Goal: Information Seeking & Learning: Compare options

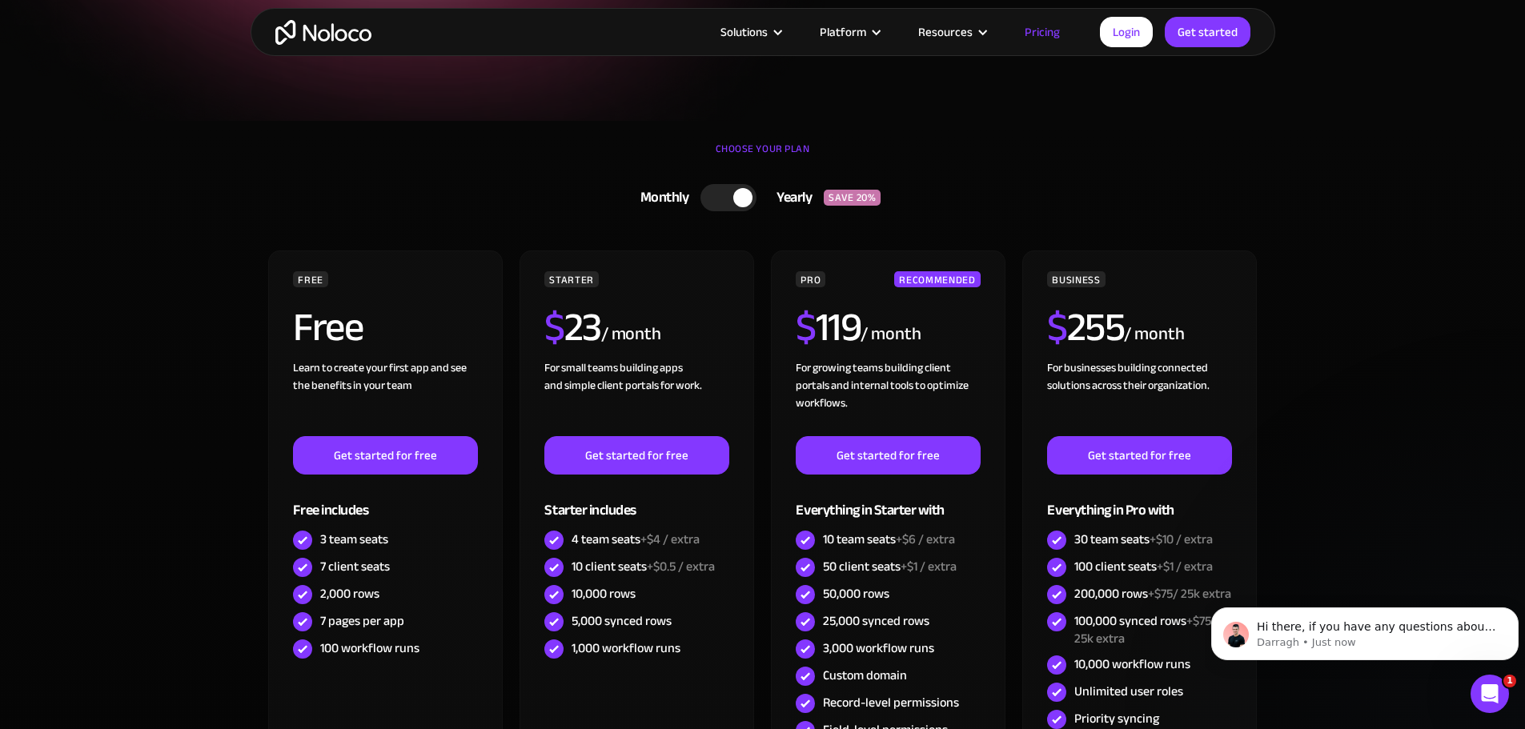
scroll to position [320, 0]
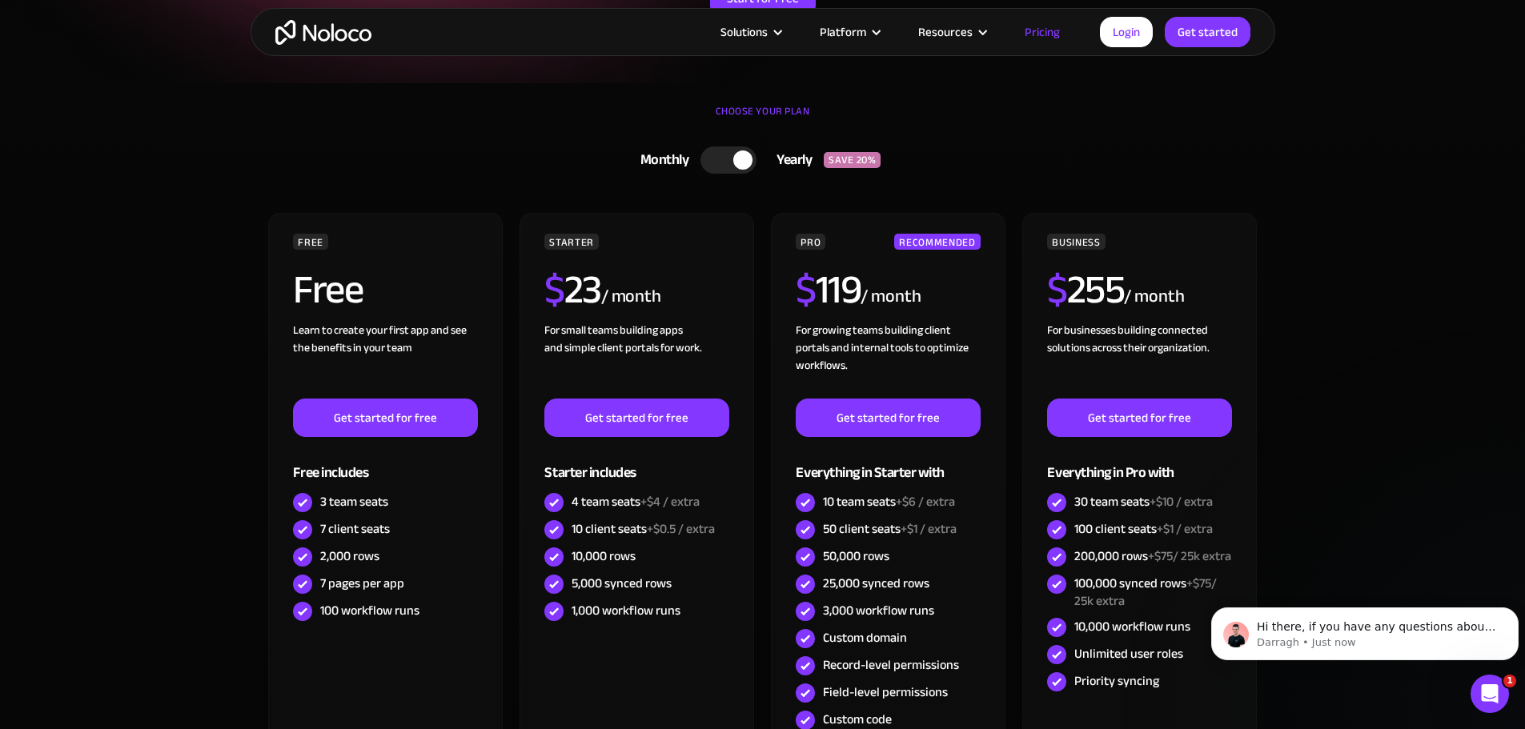
click at [735, 163] on div at bounding box center [742, 159] width 19 height 19
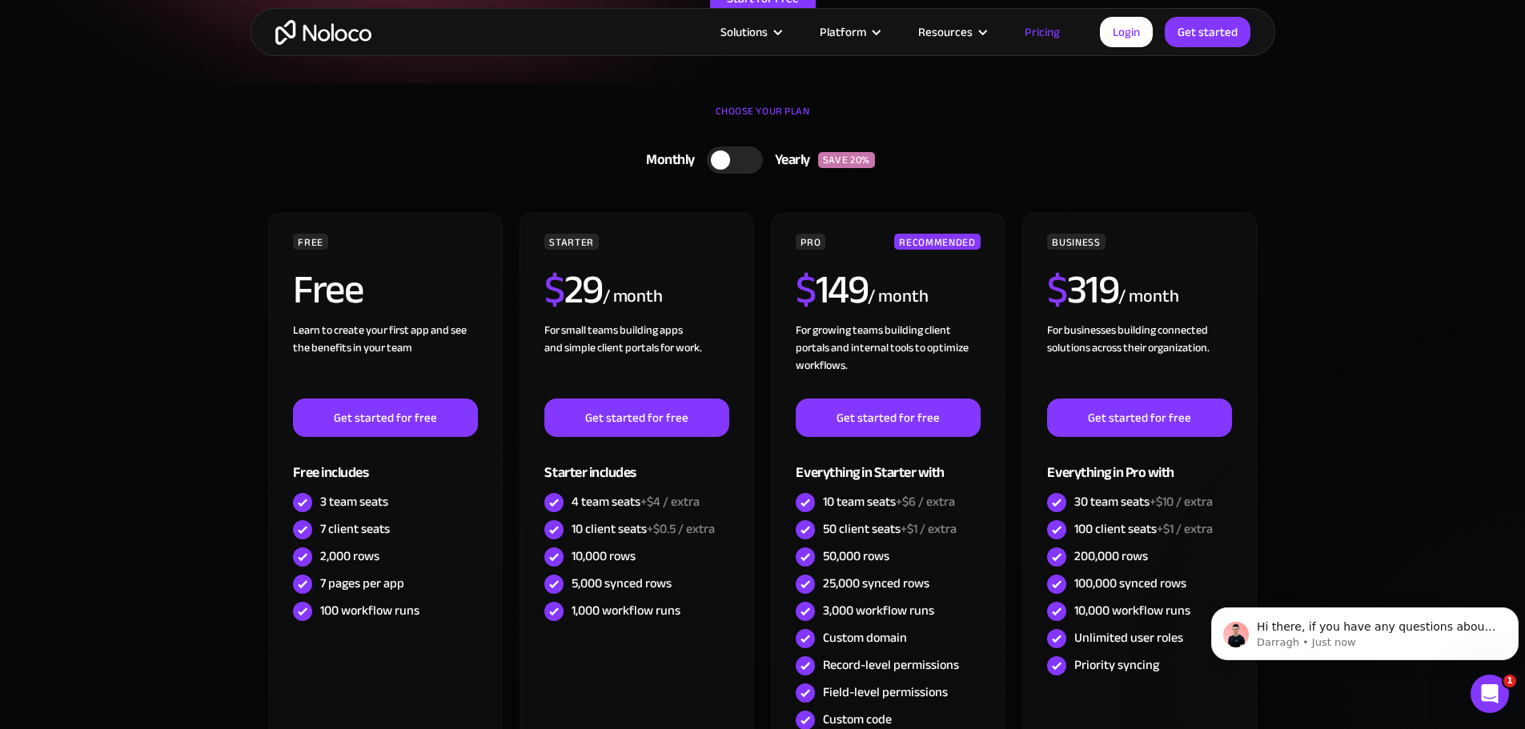
click at [715, 161] on div at bounding box center [720, 159] width 19 height 19
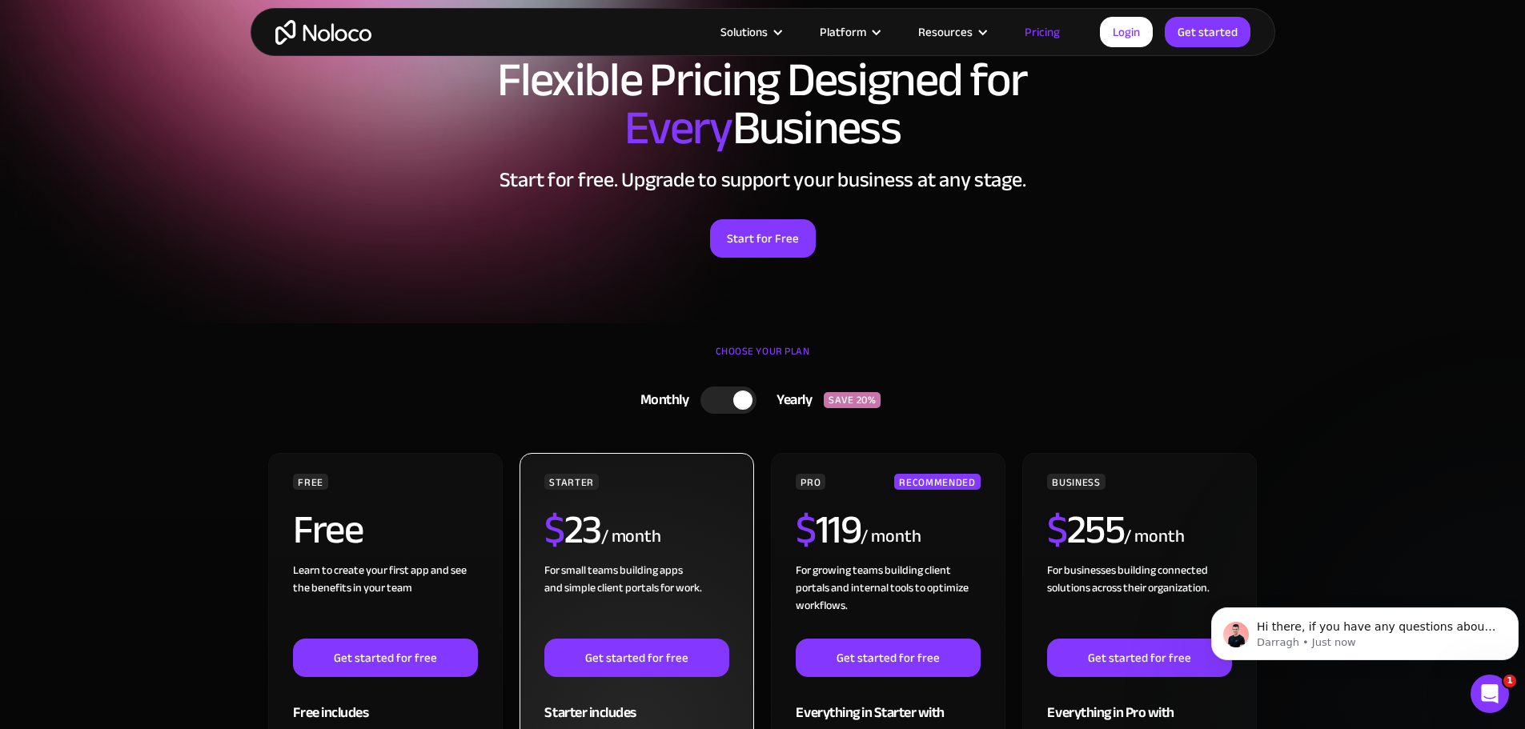
scroll to position [0, 0]
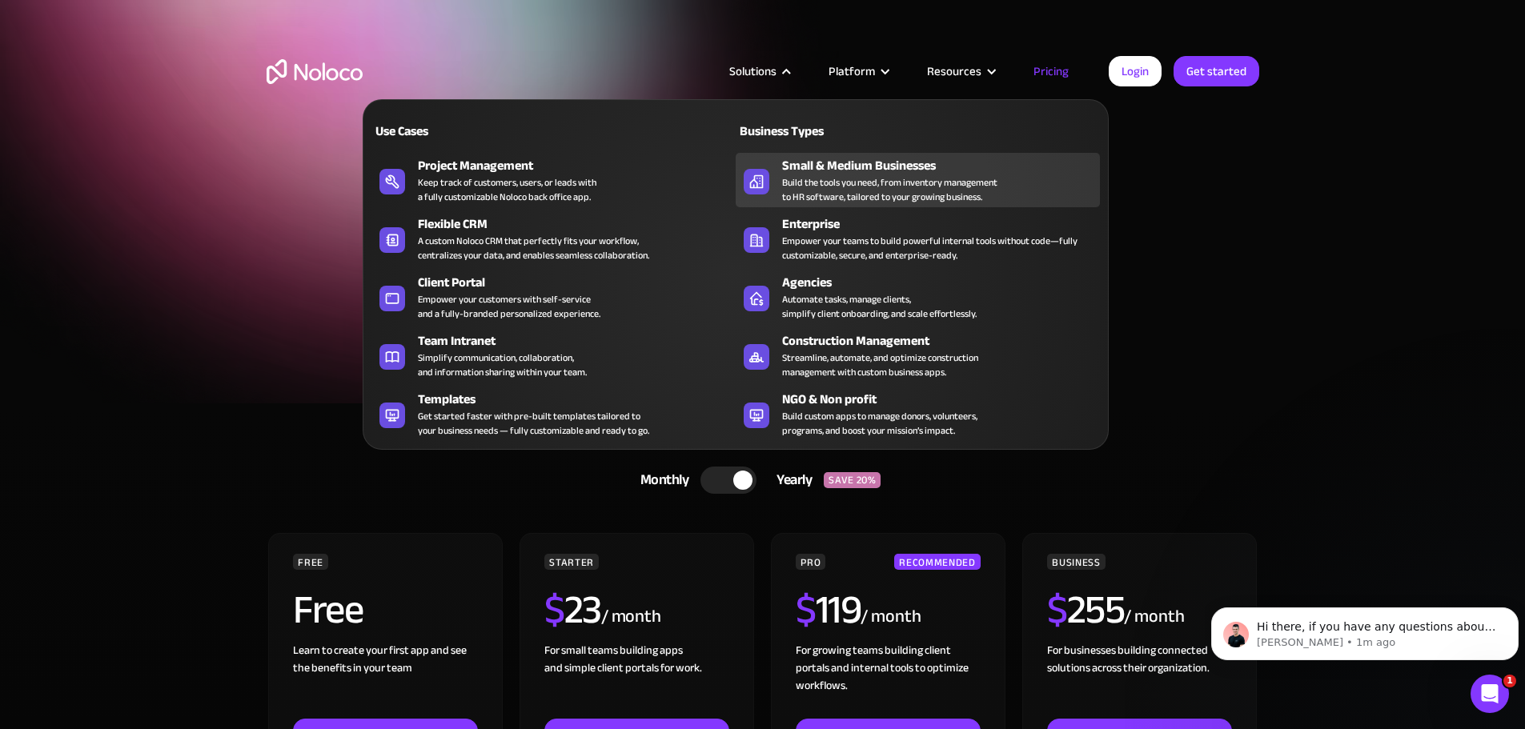
click at [811, 182] on div "Build the tools you need, from inventory management to HR software, tailored to…" at bounding box center [889, 189] width 215 height 29
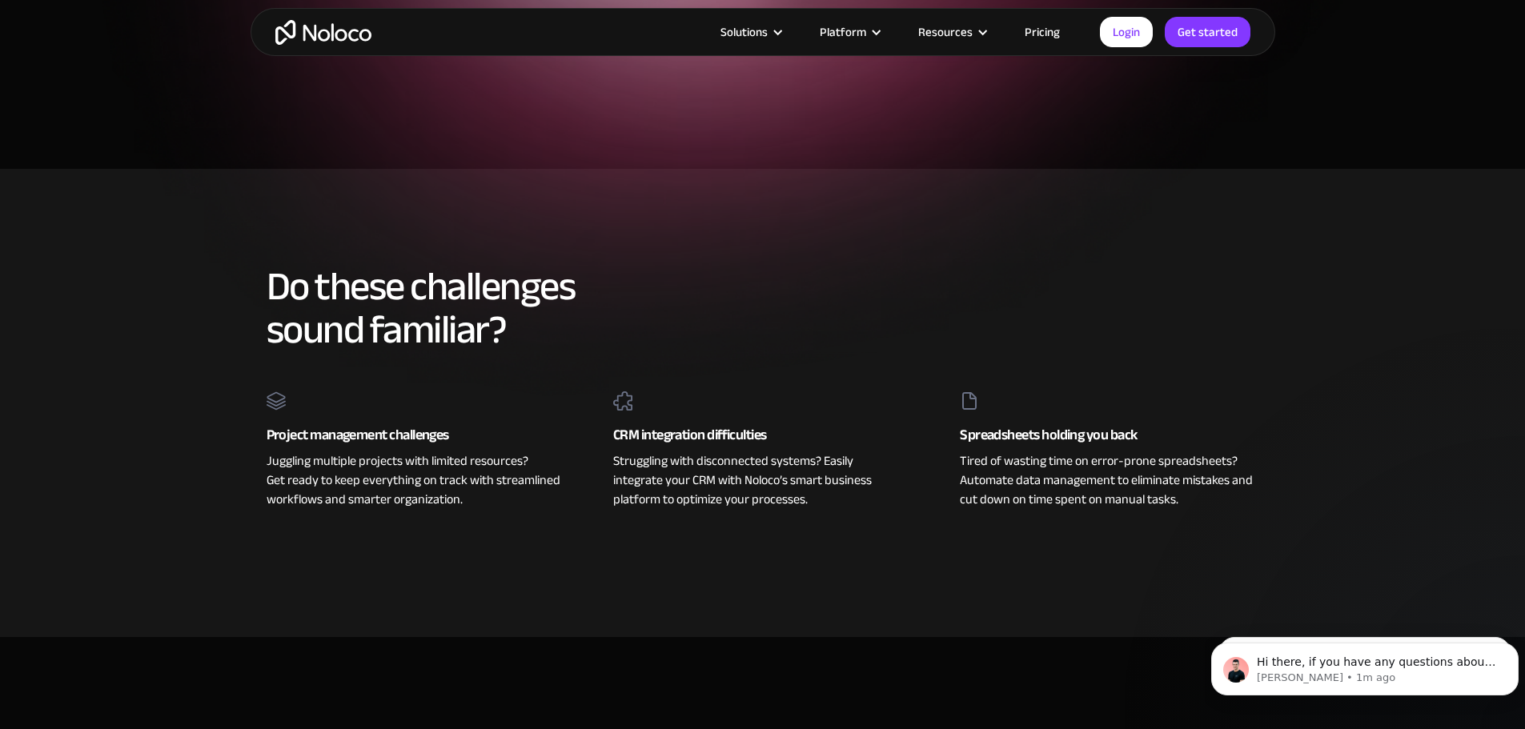
scroll to position [480, 0]
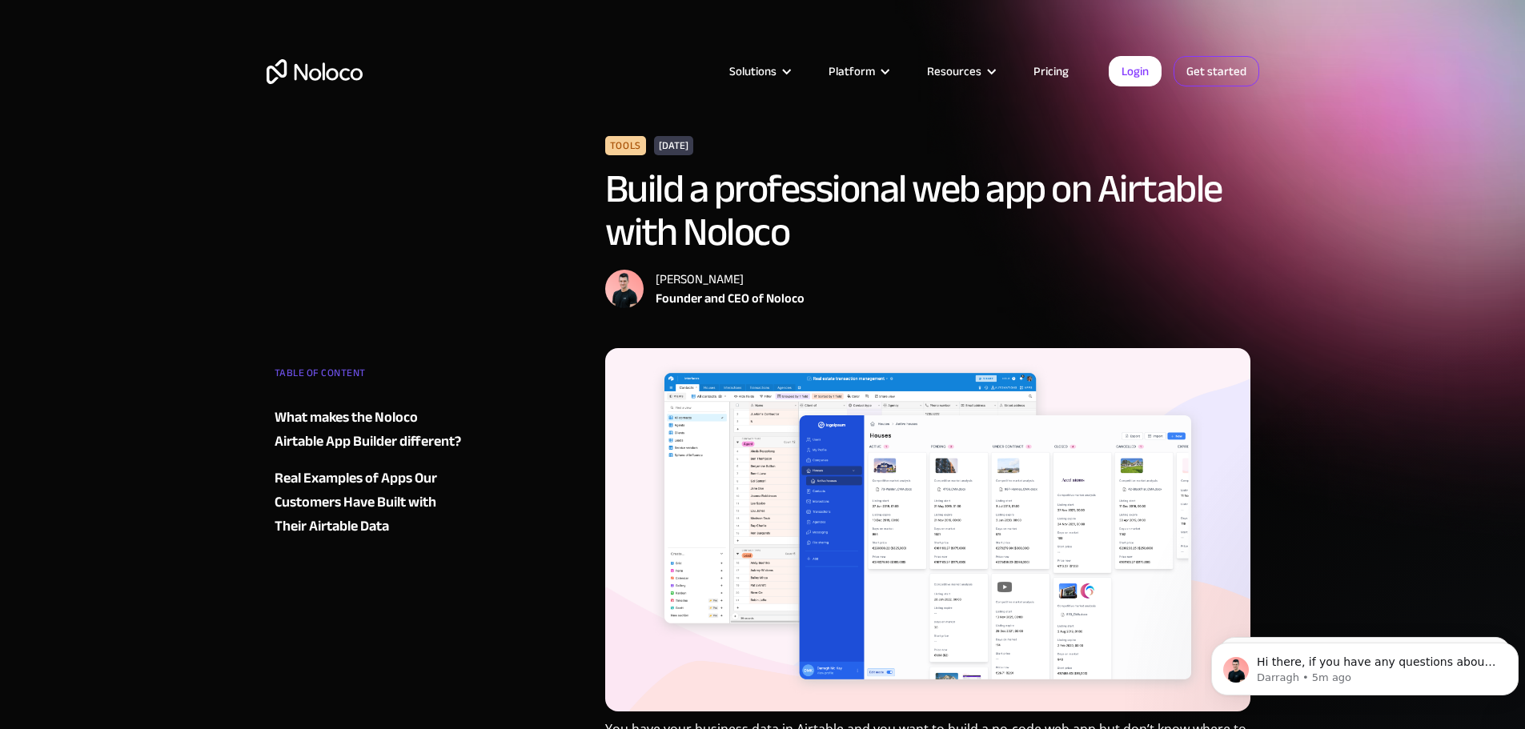
click at [0, 0] on link "Get started" at bounding box center [0, 0] width 0 height 0
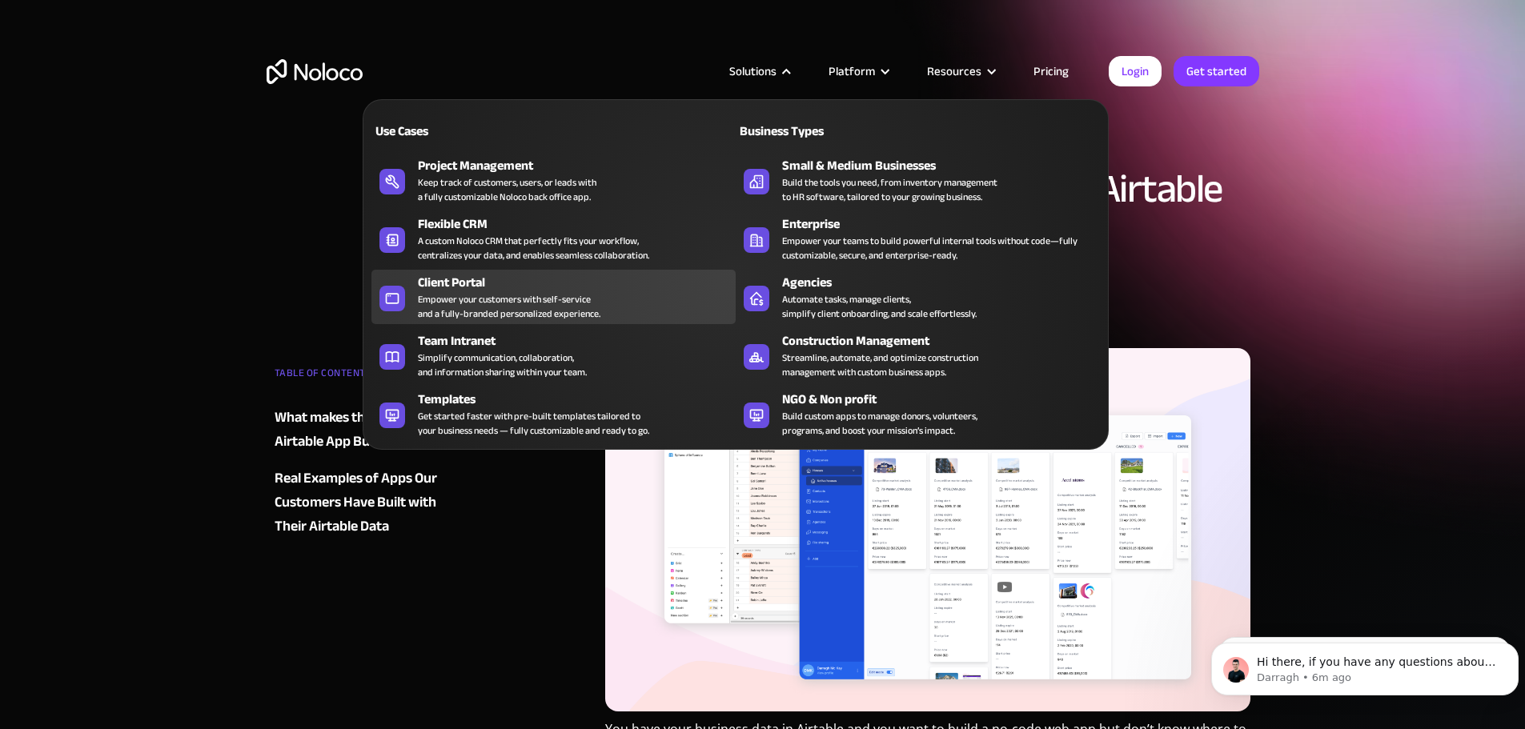
click at [537, 291] on div "Client Portal" at bounding box center [580, 282] width 325 height 19
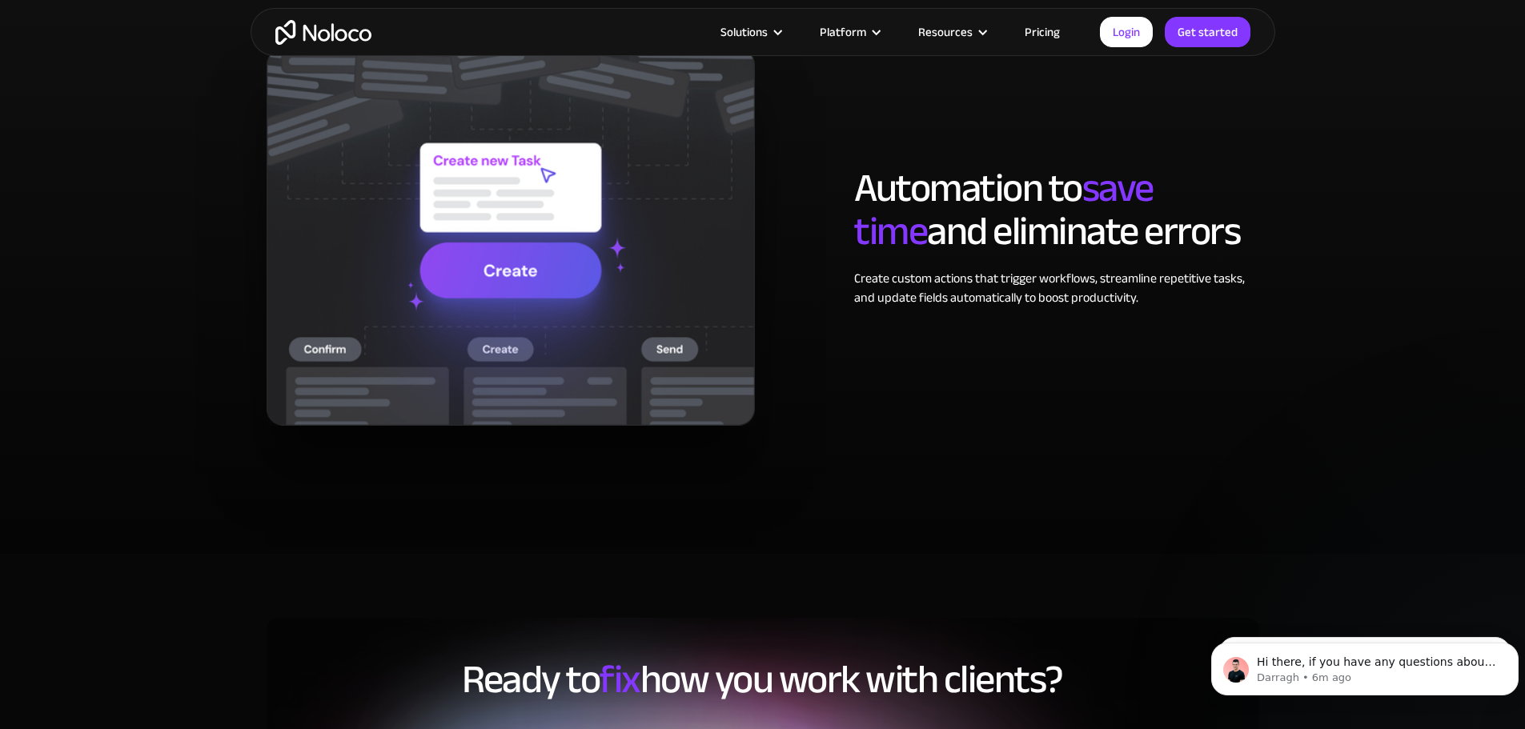
scroll to position [2881, 0]
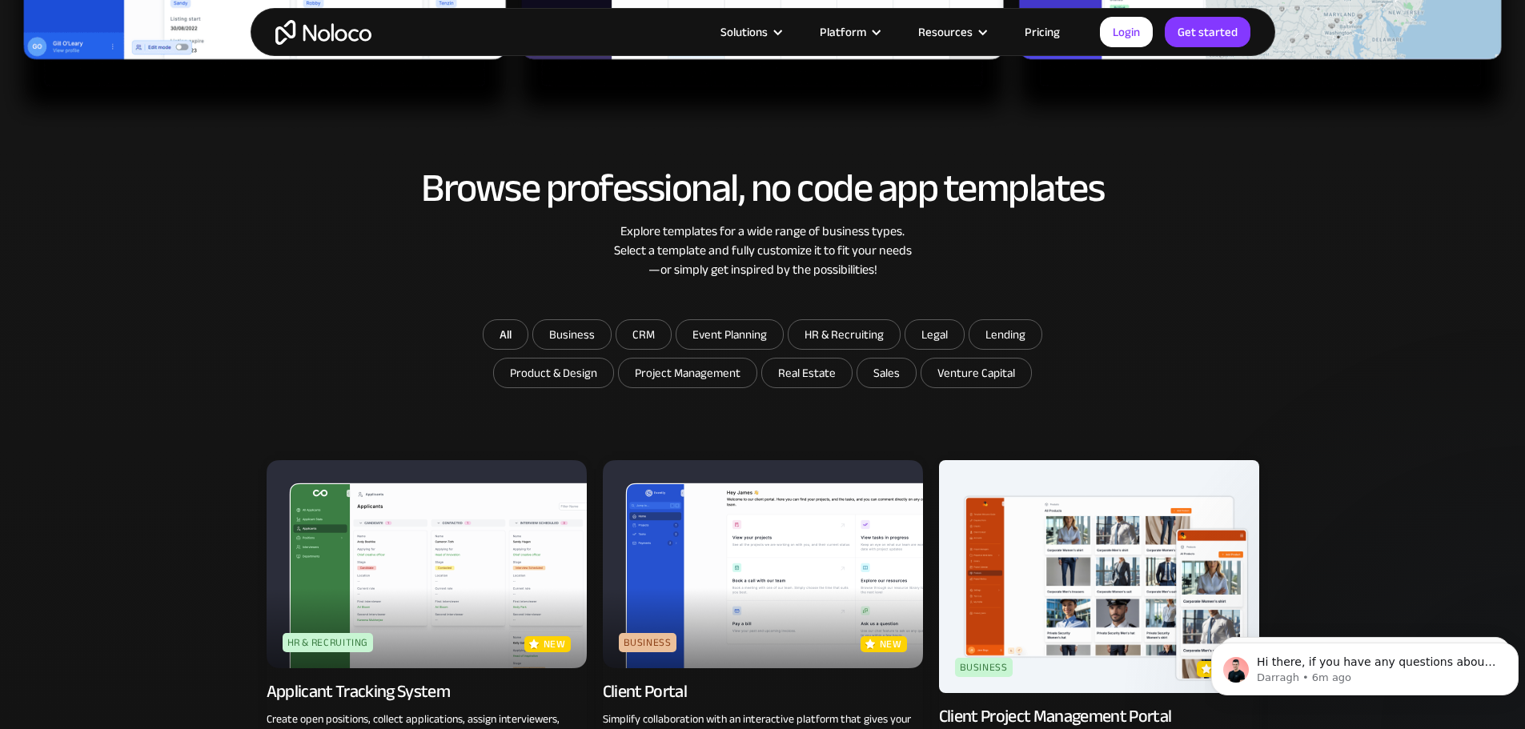
scroll to position [800, 0]
click at [574, 335] on input "Business" at bounding box center [572, 333] width 78 height 29
checkbox input "true"
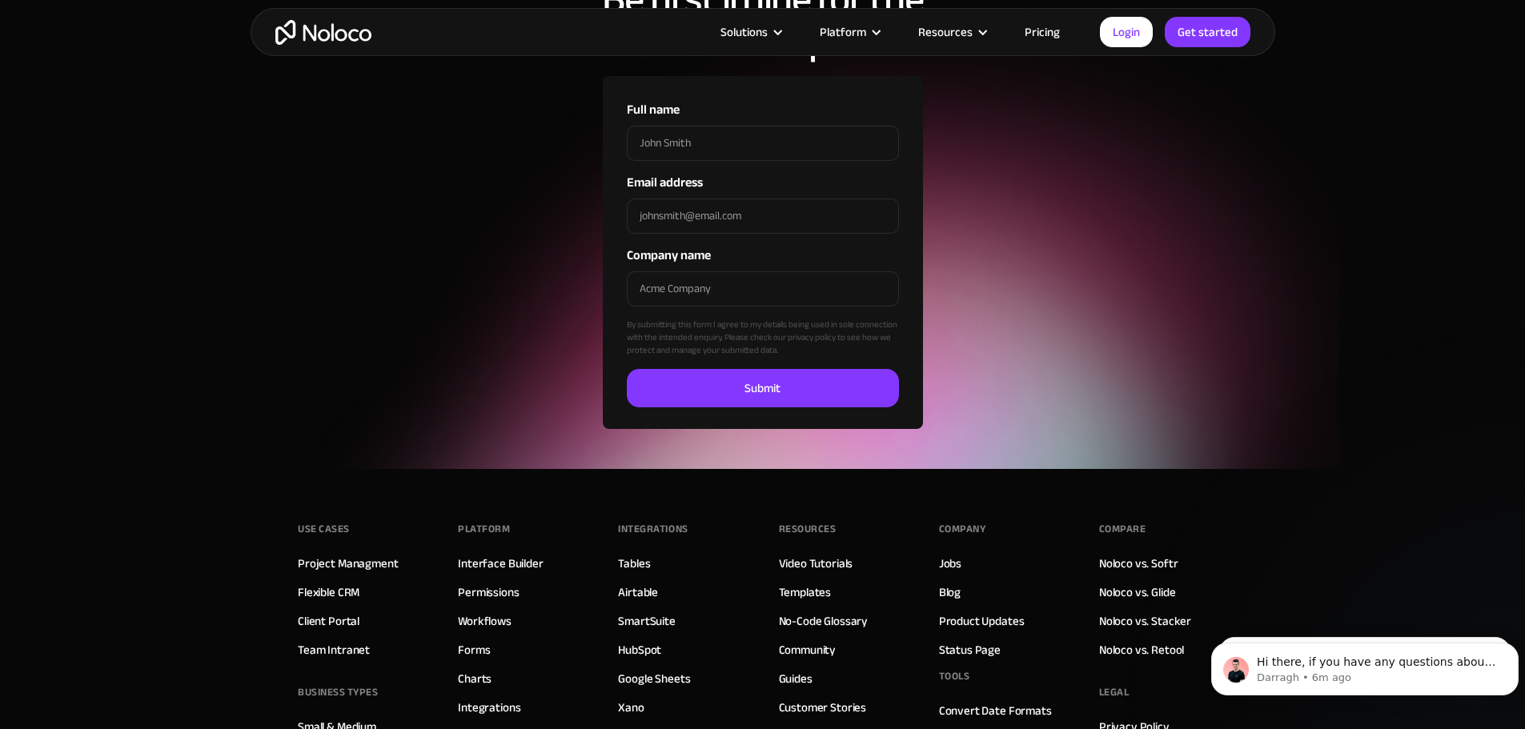
scroll to position [2481, 0]
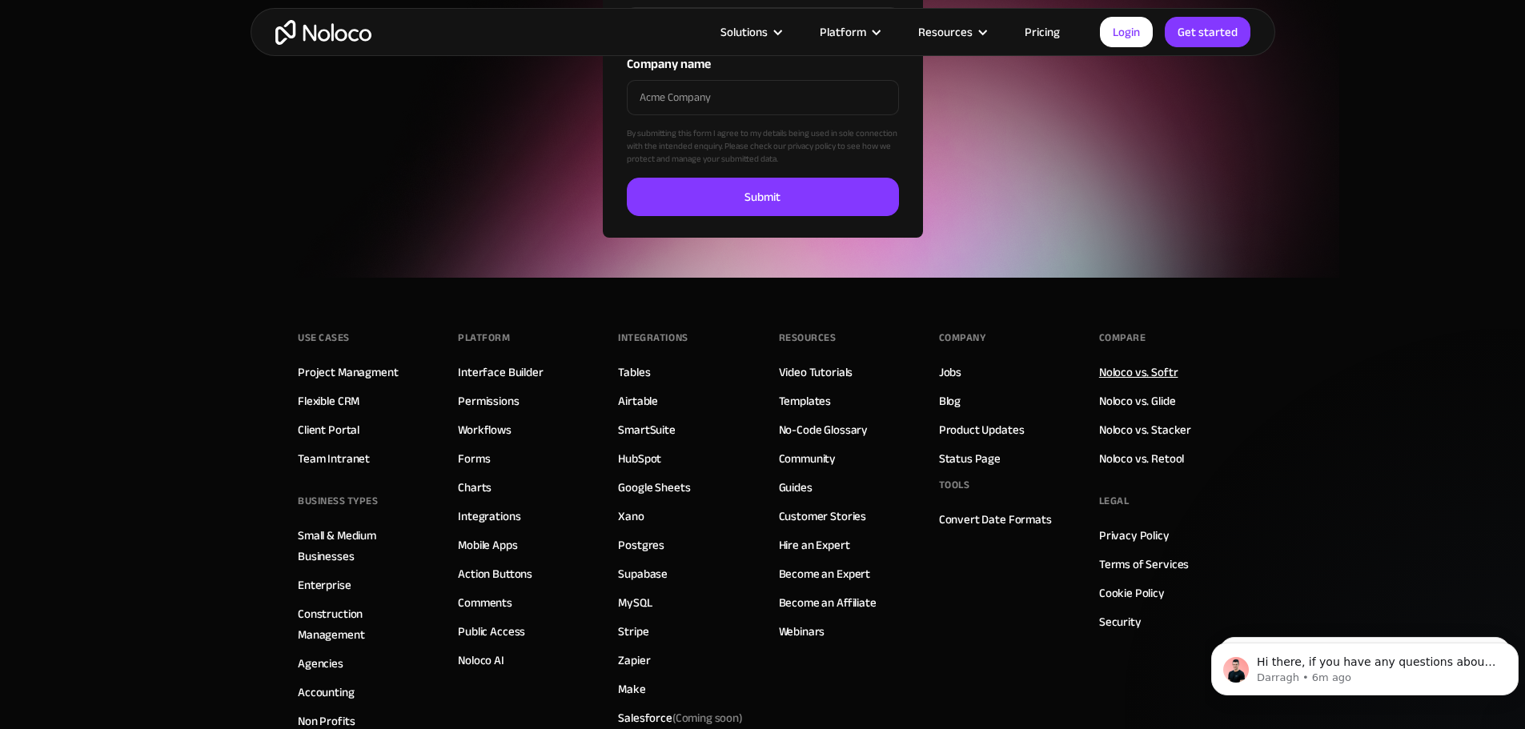
click at [1145, 372] on link "Noloco vs. Softr" at bounding box center [1138, 372] width 79 height 21
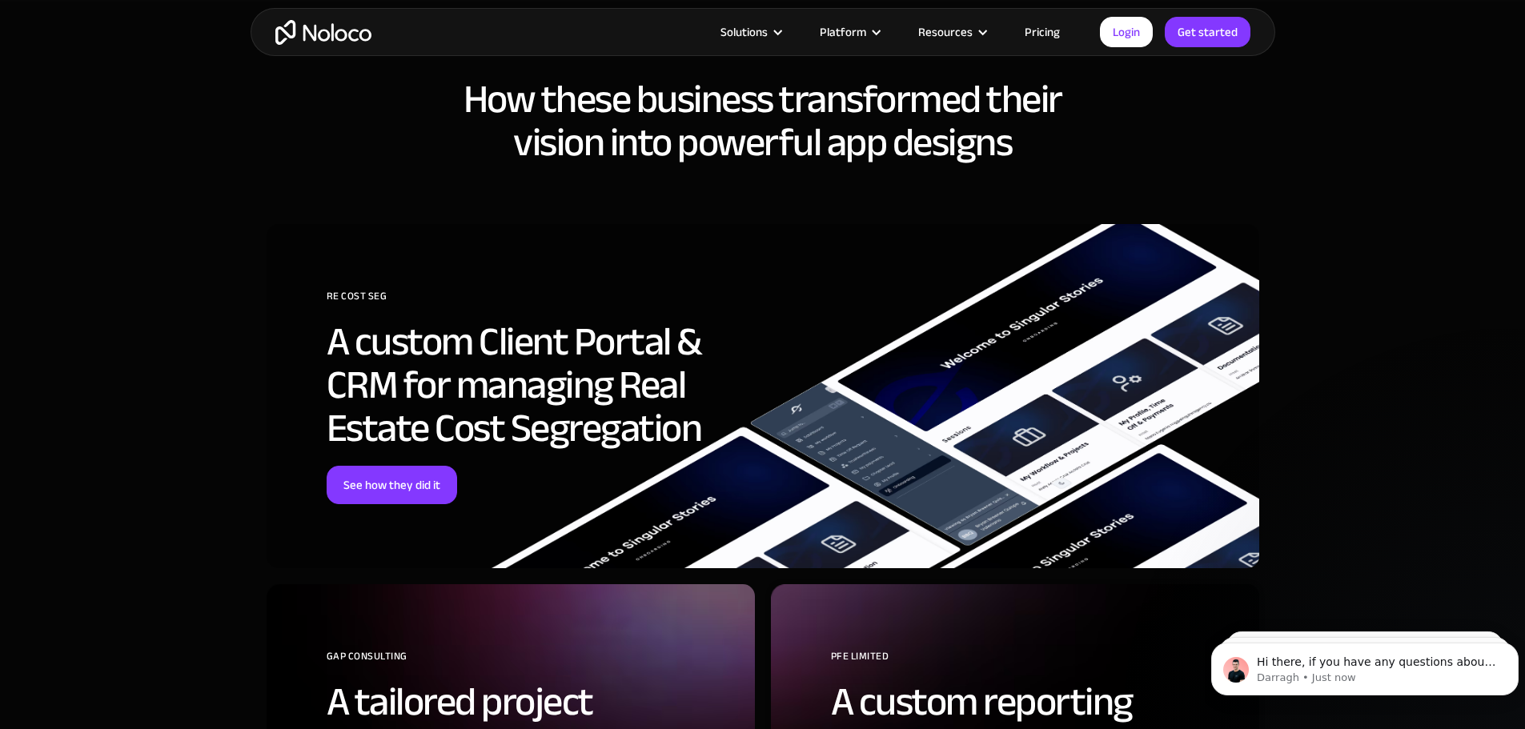
scroll to position [3921, 0]
